Goal: Navigation & Orientation: Go to known website

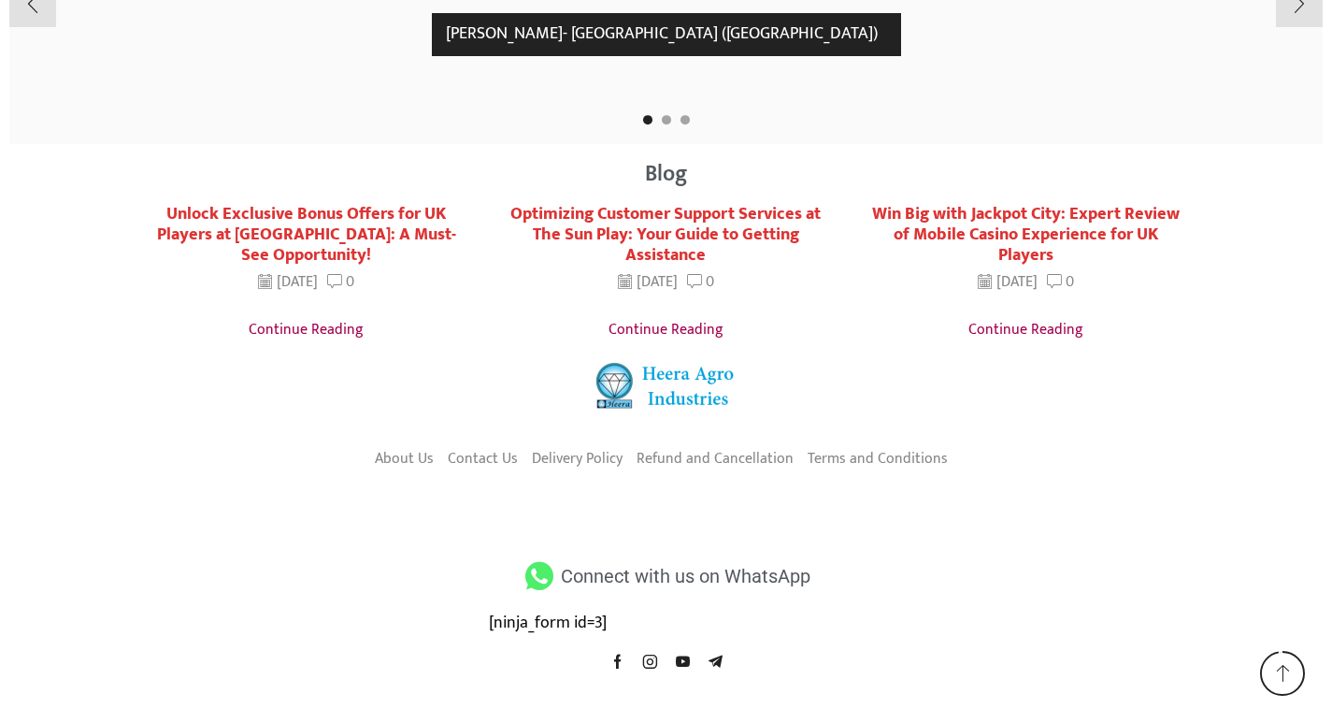
scroll to position [3553, 0]
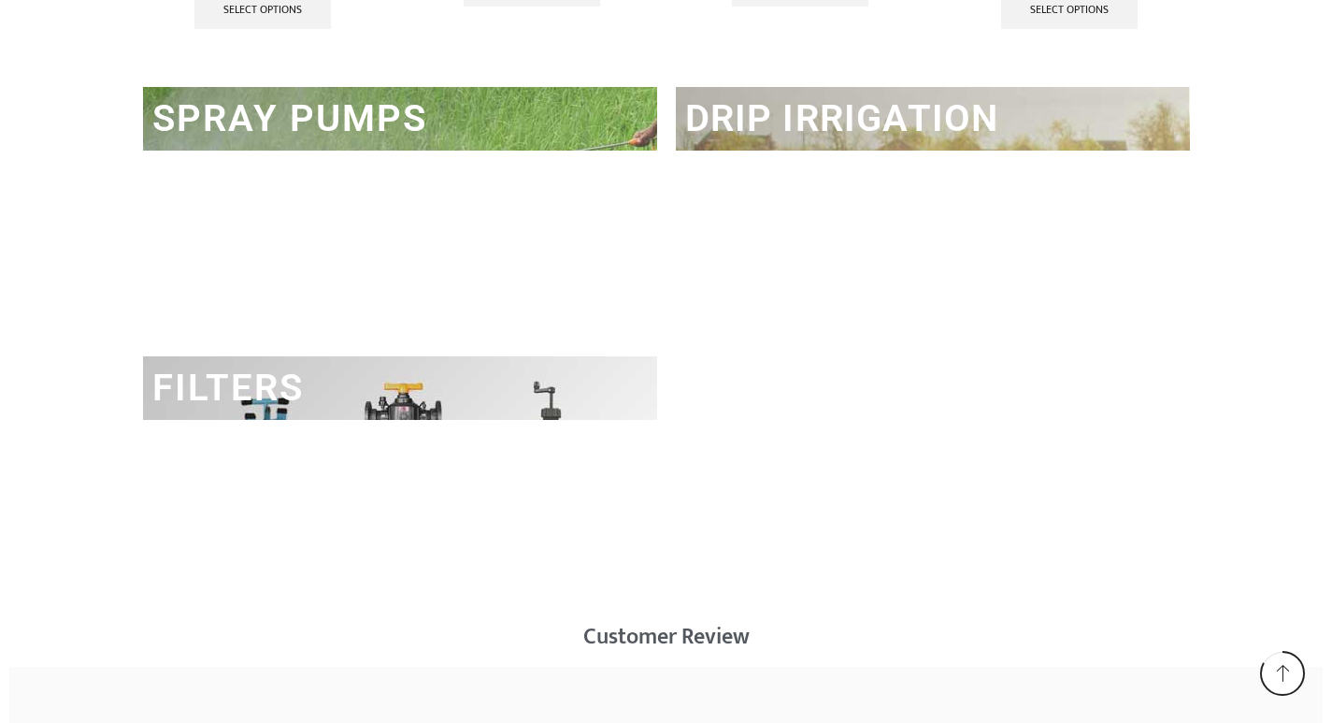
scroll to position [2992, 0]
